Goal: Complete application form: Complete application form

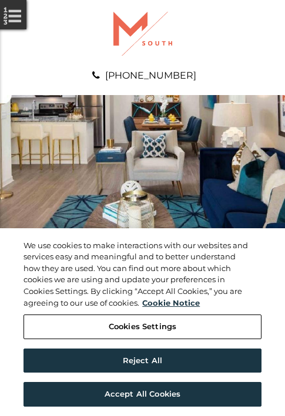
scroll to position [600, 0]
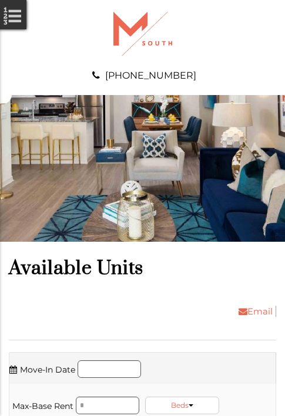
scroll to position [801, 0]
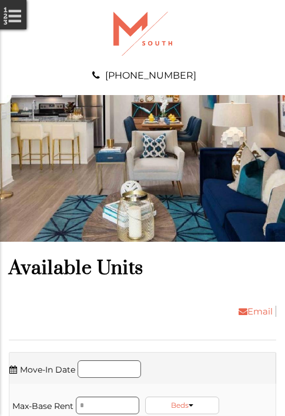
scroll to position [1076, 0]
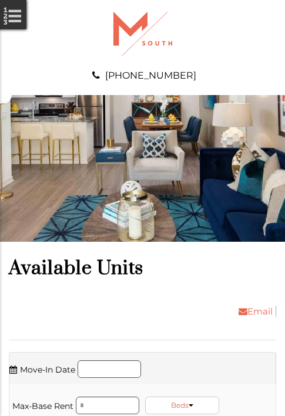
scroll to position [1276, 0]
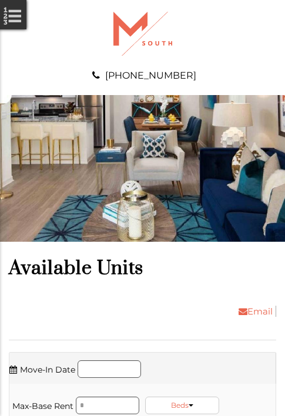
scroll to position [1551, 0]
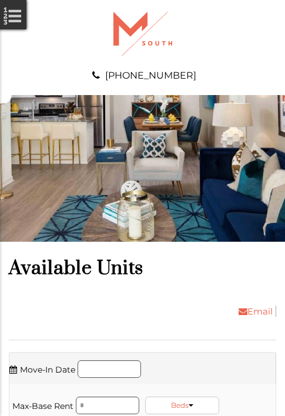
scroll to position [1752, 0]
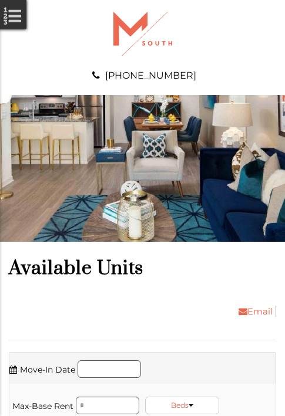
scroll to position [1952, 0]
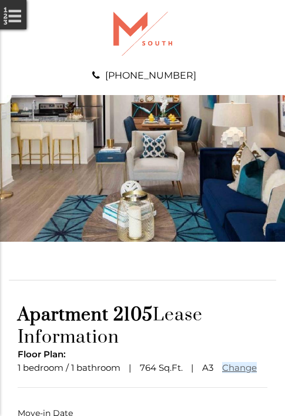
scroll to position [87, 0]
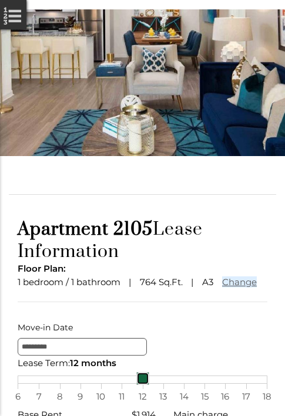
click at [142, 385] on link at bounding box center [142, 378] width 13 height 13
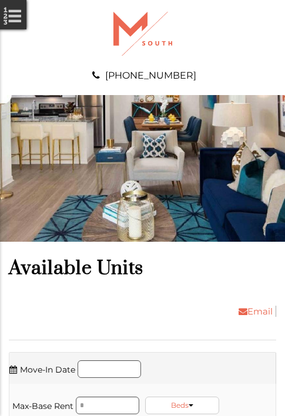
scroll to position [2352, 0]
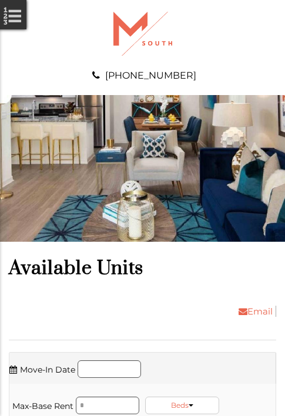
scroll to position [2627, 0]
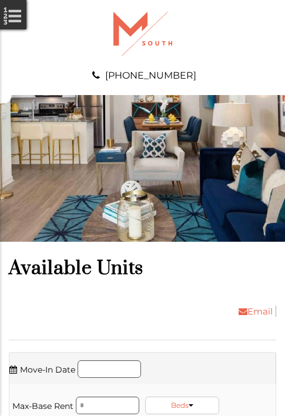
scroll to position [2903, 0]
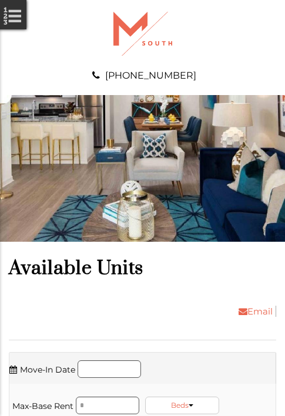
scroll to position [3103, 0]
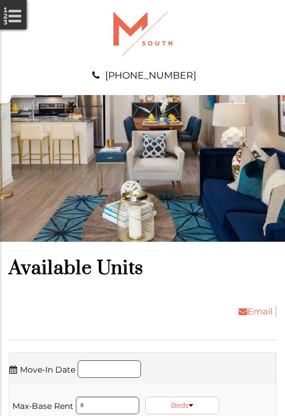
scroll to position [3303, 0]
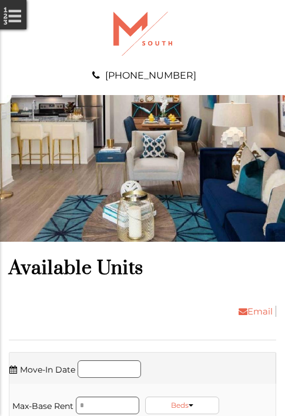
scroll to position [3703, 0]
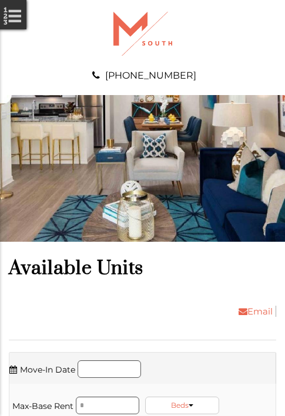
scroll to position [3979, 0]
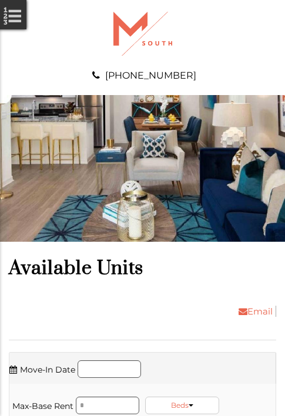
scroll to position [4529, 0]
